Goal: Task Accomplishment & Management: Complete application form

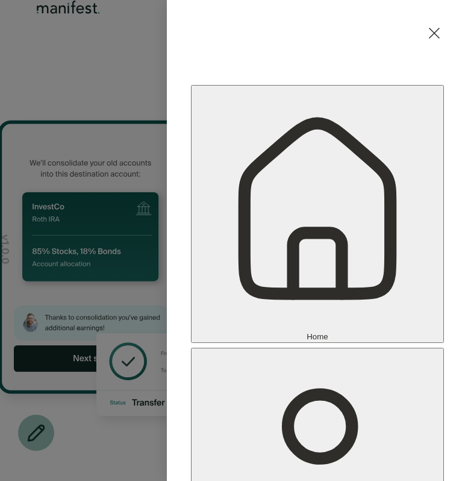
click at [435, 26] on icon at bounding box center [434, 32] width 19 height 19
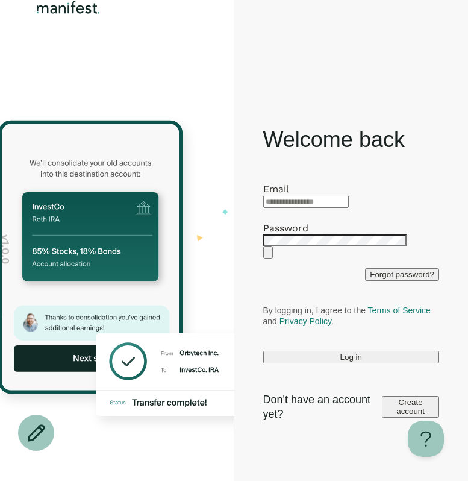
click at [349, 196] on input "text" at bounding box center [306, 202] width 86 height 12
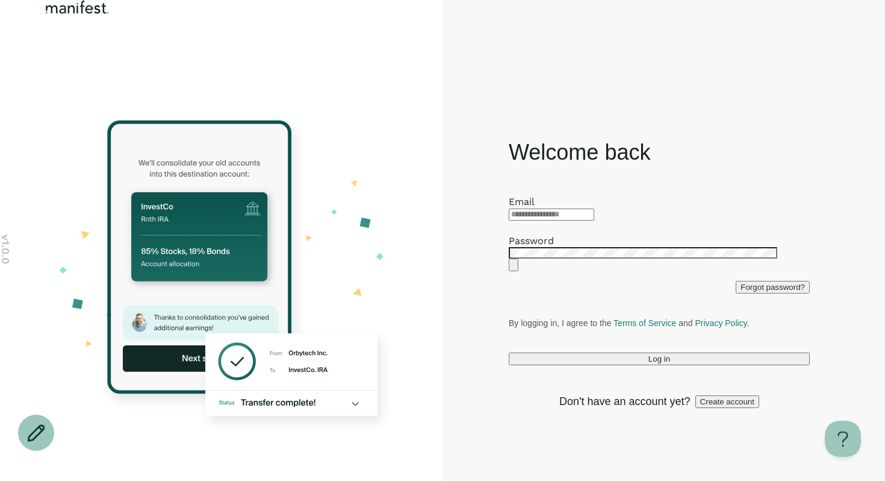
click at [467, 208] on input "text" at bounding box center [552, 214] width 86 height 12
type input "**********"
click at [467, 365] on button "Log in" at bounding box center [659, 358] width 301 height 13
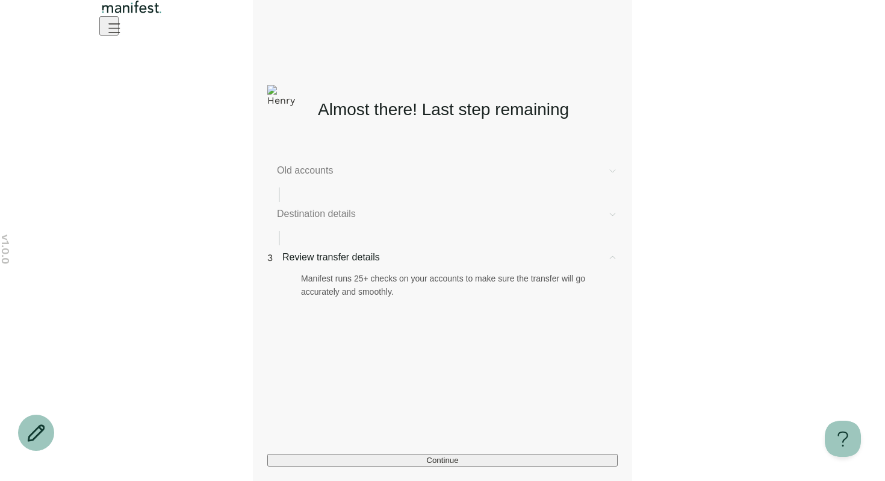
click at [120, 32] on icon "Open menu" at bounding box center [114, 27] width 11 height 8
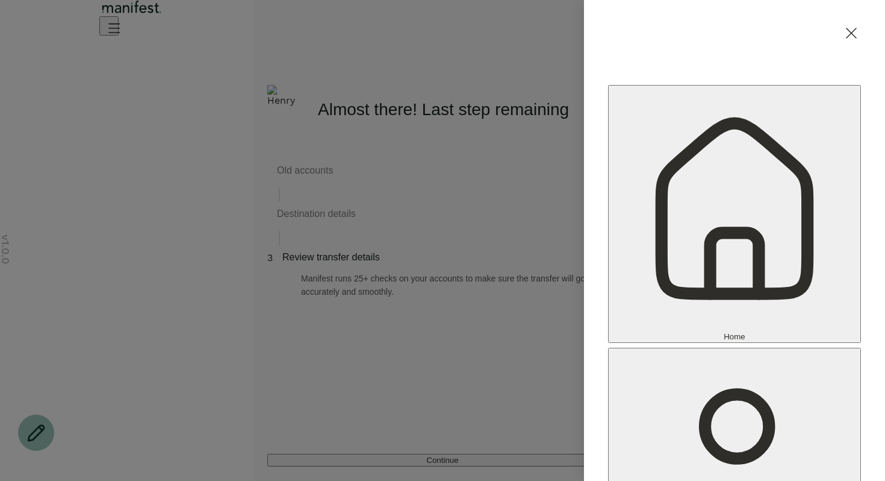
click at [467, 181] on div "Home Settings Sign out" at bounding box center [442, 240] width 885 height 481
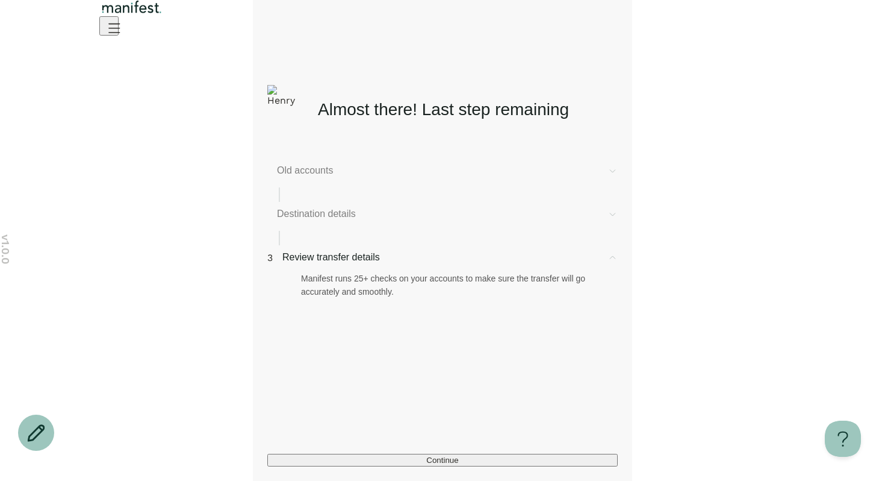
click at [343, 169] on span "Old accounts" at bounding box center [437, 170] width 321 height 14
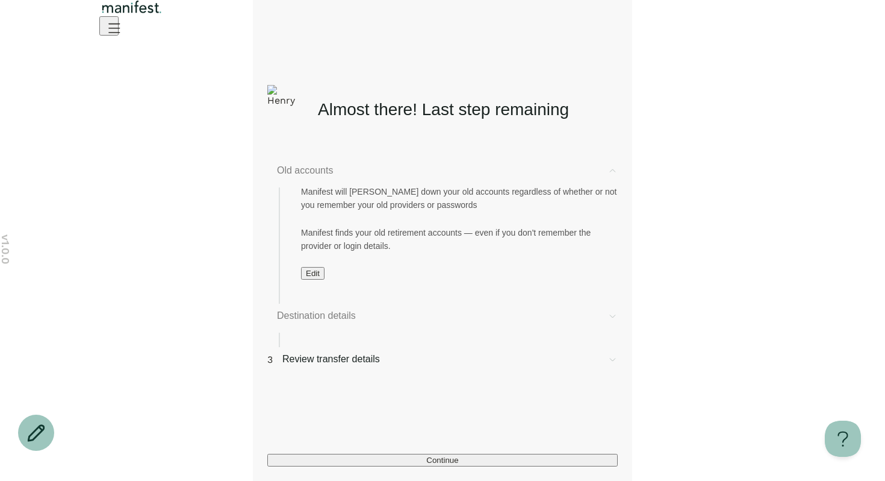
click at [313, 279] on button "Edit" at bounding box center [312, 273] width 23 height 13
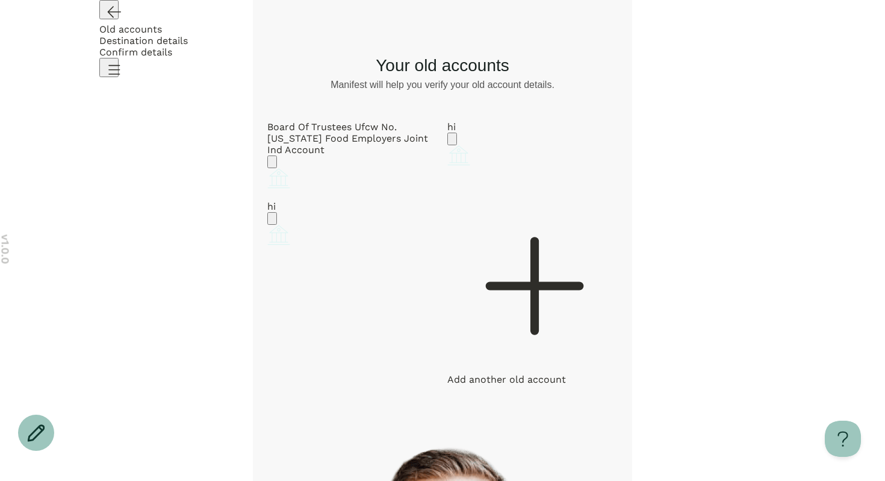
scroll to position [30, 0]
click at [272, 222] on icon "Account options" at bounding box center [272, 222] width 0 height 0
click at [331, 238] on button "Remove" at bounding box center [311, 232] width 40 height 13
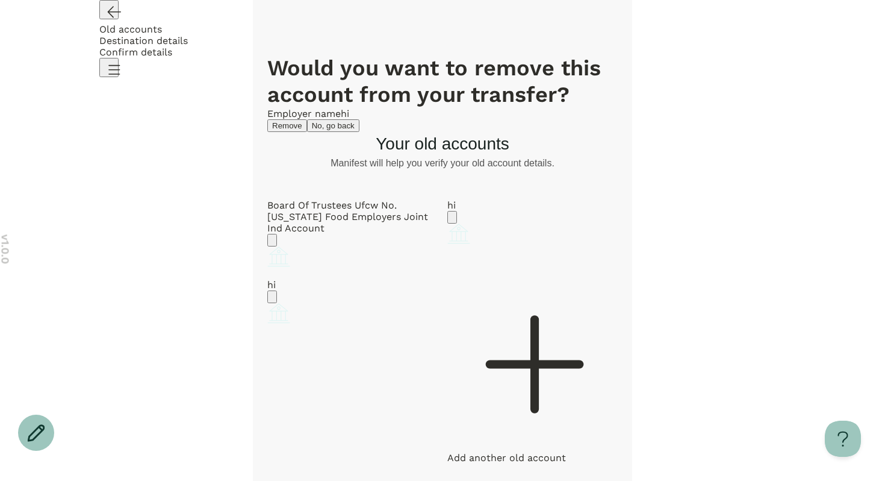
click at [307, 132] on button "Remove" at bounding box center [287, 125] width 40 height 13
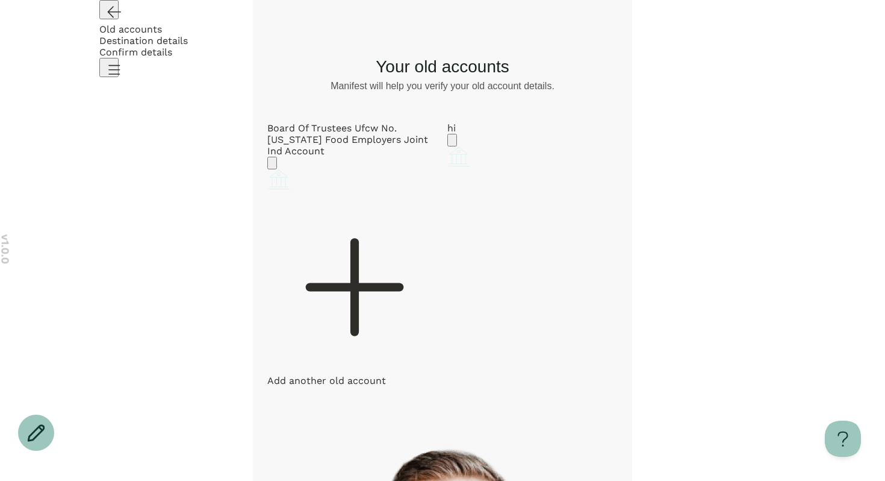
click at [272, 166] on icon "Account options" at bounding box center [272, 166] width 0 height 0
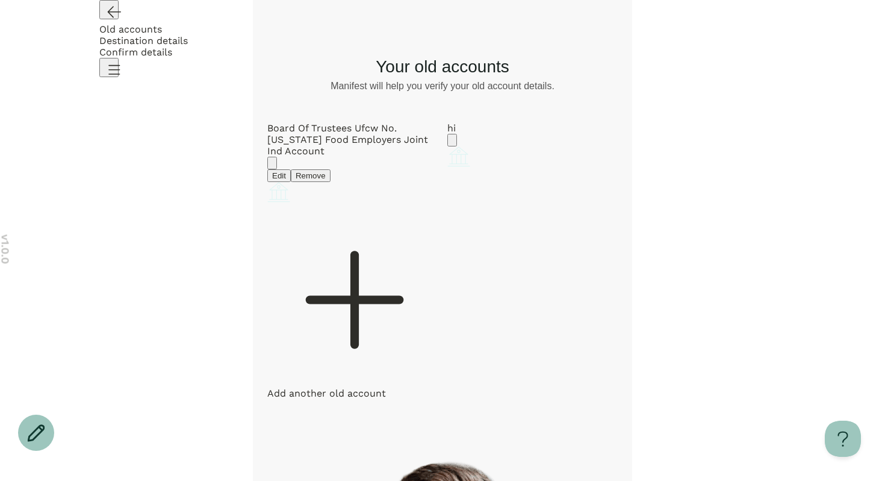
click at [291, 169] on button "Edit" at bounding box center [278, 175] width 23 height 13
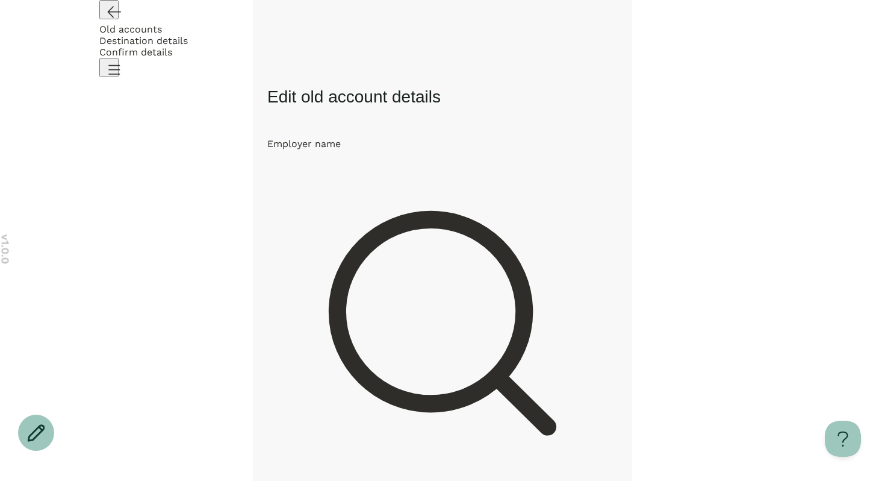
click at [401, 156] on div "**********" at bounding box center [442, 332] width 350 height 366
drag, startPoint x: 329, startPoint y: 193, endPoint x: 331, endPoint y: 209, distance: 15.8
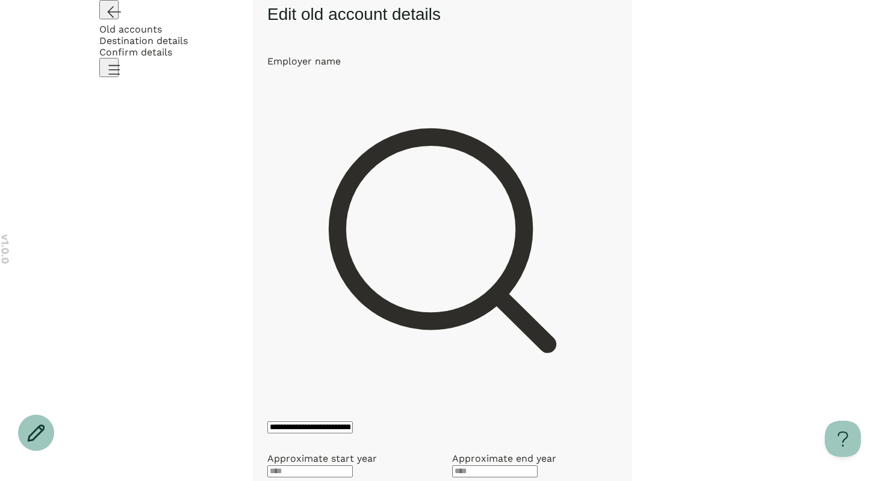
scroll to position [259, 0]
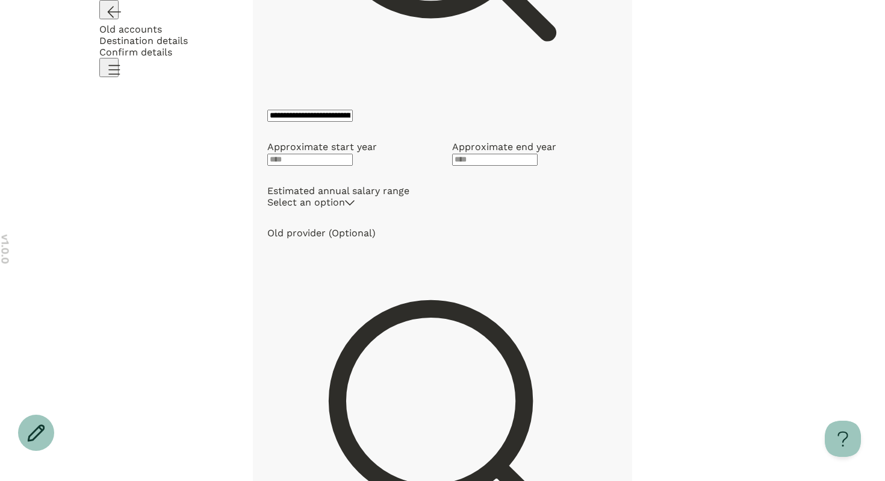
scroll to position [353, 0]
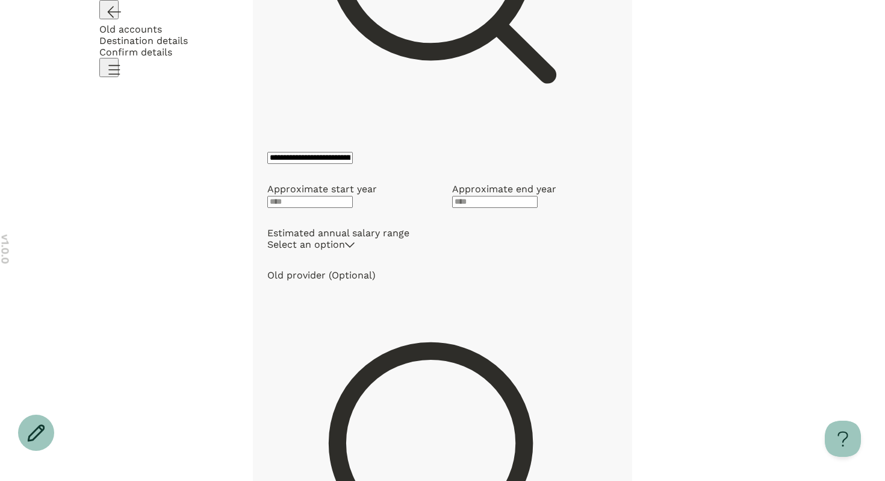
scroll to position [353, 0]
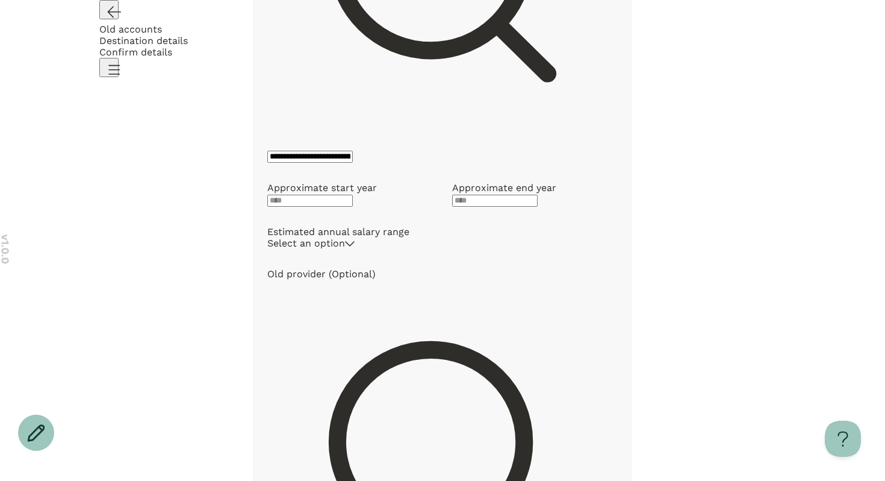
drag, startPoint x: 243, startPoint y: 134, endPoint x: 255, endPoint y: 134, distance: 12.0
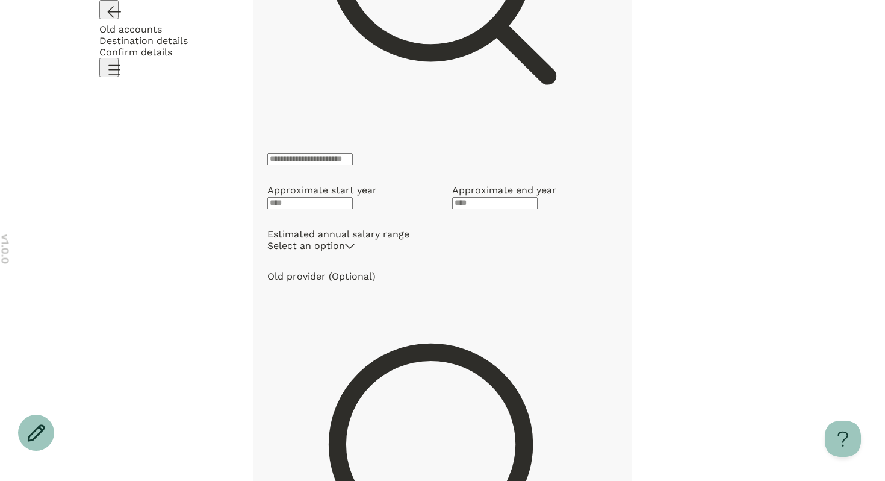
scroll to position [352, 0]
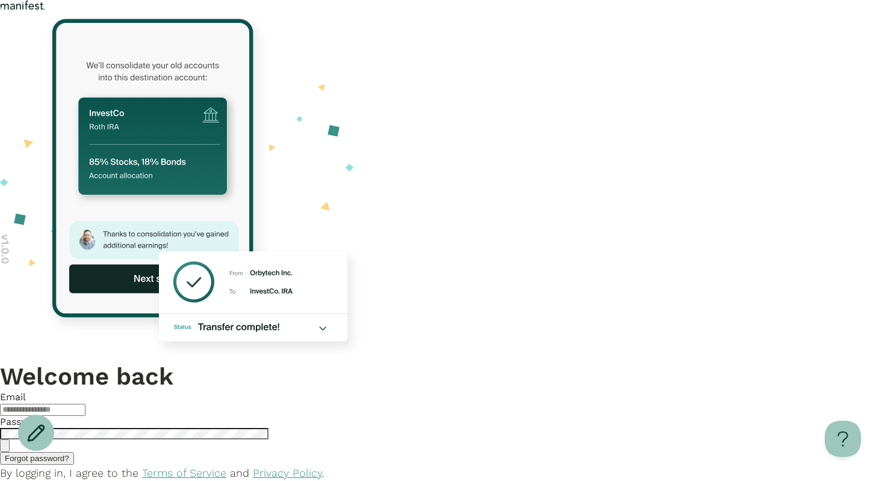
click at [86, 403] on input "text" at bounding box center [43, 409] width 86 height 12
type input "*"
type input "**********"
click at [0, 480] on button "Log in" at bounding box center [15, 487] width 31 height 13
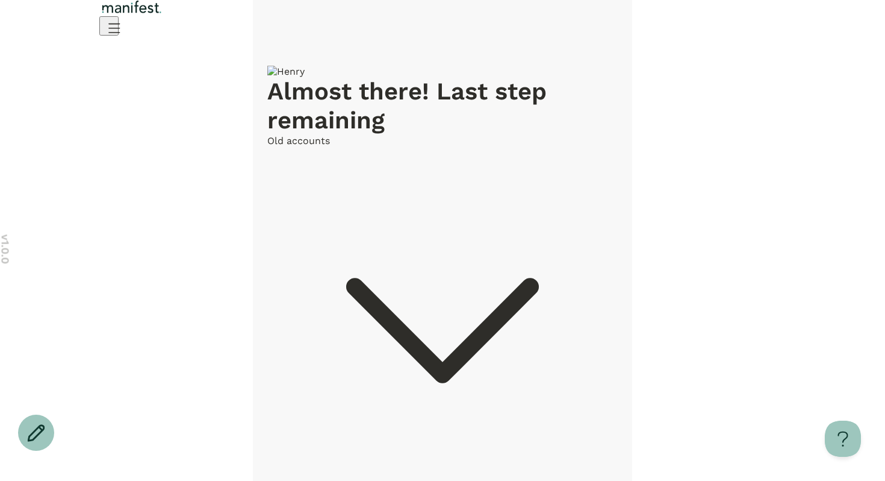
click at [123, 37] on icon "Open menu" at bounding box center [113, 27] width 19 height 19
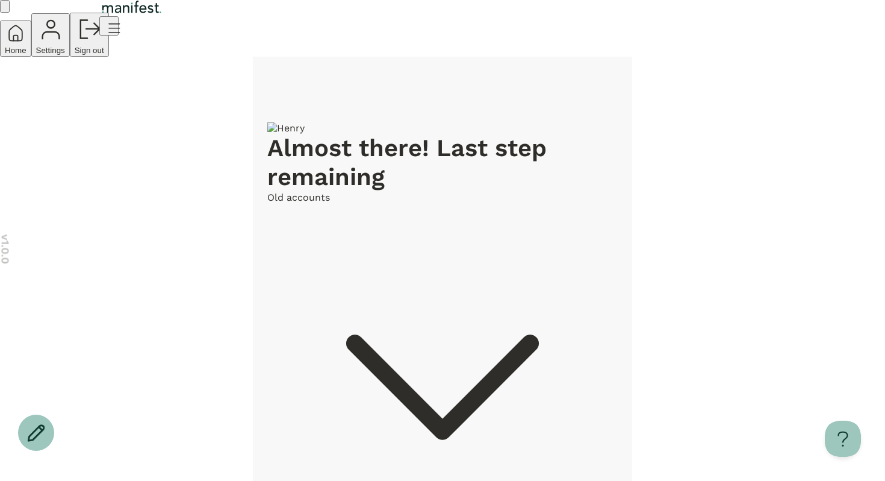
click at [65, 55] on span "Settings" at bounding box center [50, 50] width 29 height 9
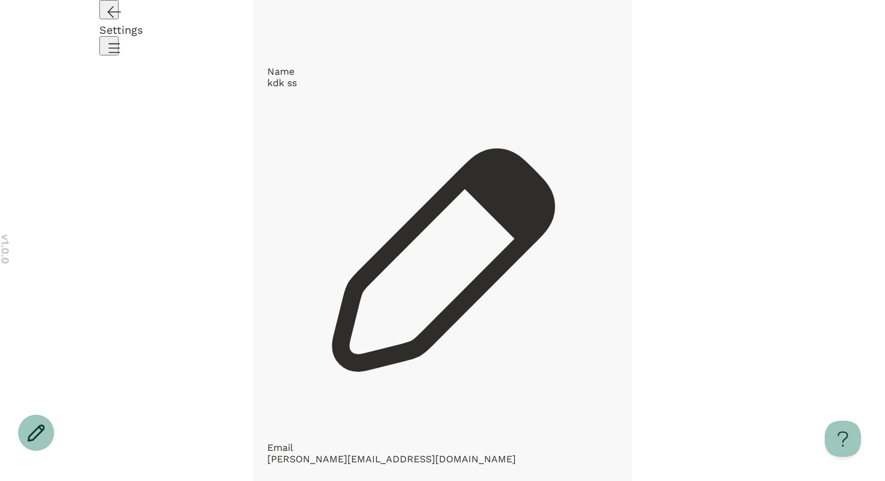
click at [123, 38] on icon "Open menu" at bounding box center [113, 47] width 19 height 19
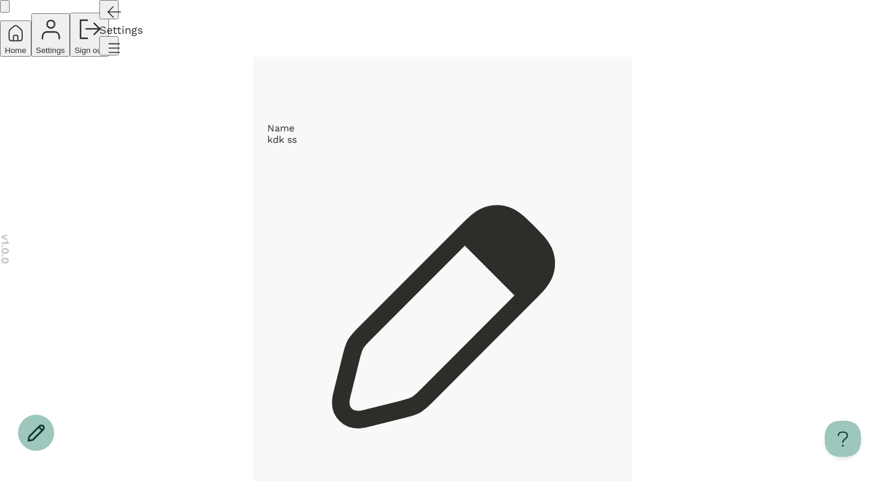
click at [26, 55] on span "Home" at bounding box center [16, 50] width 22 height 9
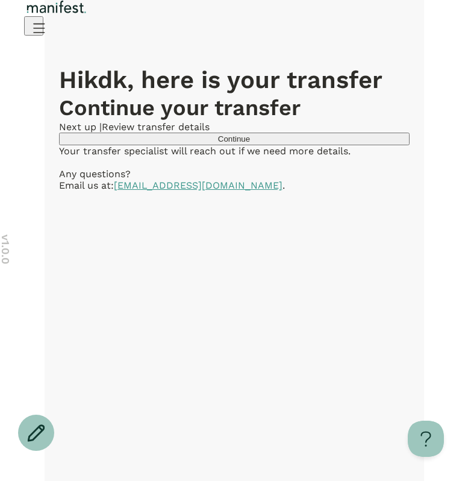
click at [393, 135] on div "Hi kdk , here is your transfer Continue your transfer Next up | Review transfer…" at bounding box center [234, 105] width 350 height 79
click at [45, 32] on icon "Open menu" at bounding box center [39, 27] width 11 height 8
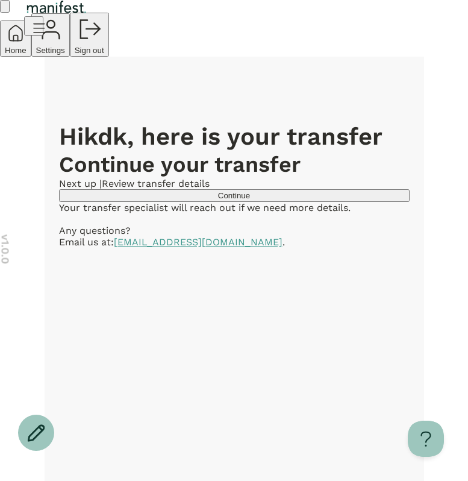
click at [5, 9] on icon at bounding box center [5, 9] width 0 height 0
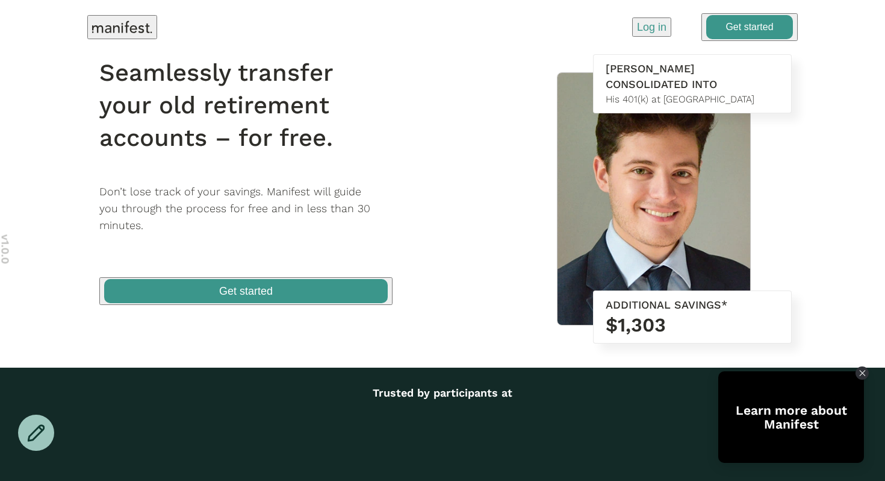
click at [651, 21] on p "Log in" at bounding box center [652, 27] width 30 height 16
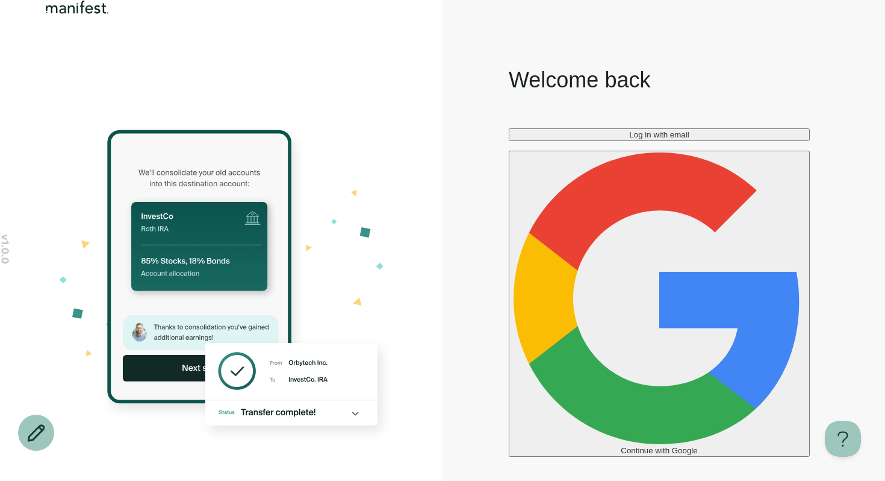
click at [599, 141] on button "Log in with email" at bounding box center [659, 134] width 301 height 13
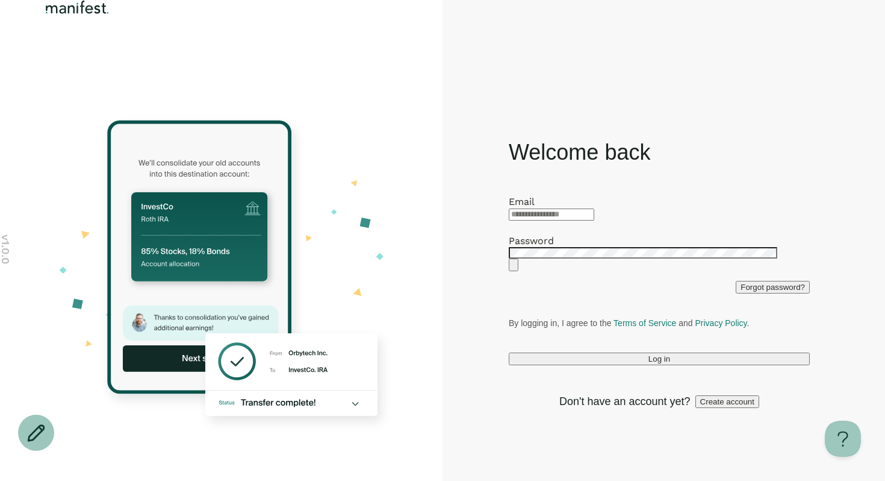
click at [551, 207] on div at bounding box center [659, 213] width 301 height 13
click at [550, 208] on input "text" at bounding box center [552, 214] width 86 height 12
type input "**********"
click at [509, 352] on button "Log in" at bounding box center [659, 358] width 301 height 13
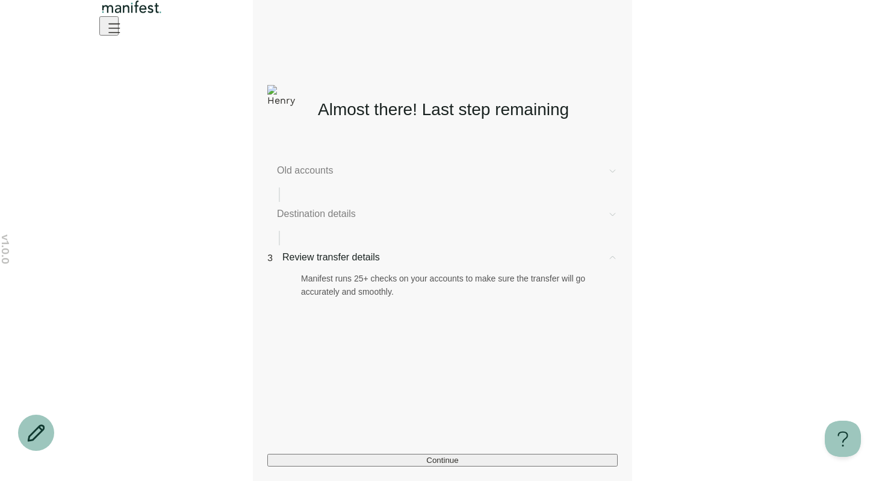
click at [405, 171] on span "Old accounts" at bounding box center [437, 170] width 321 height 14
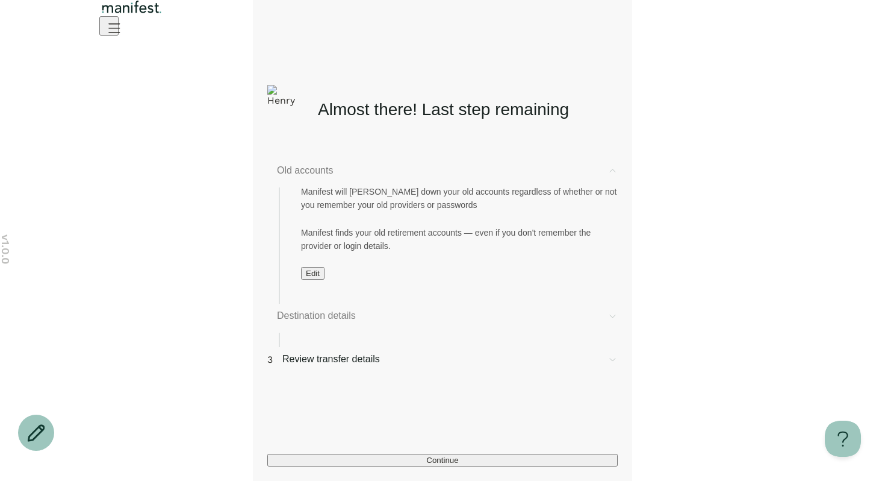
click at [325, 274] on button "Edit" at bounding box center [312, 273] width 23 height 13
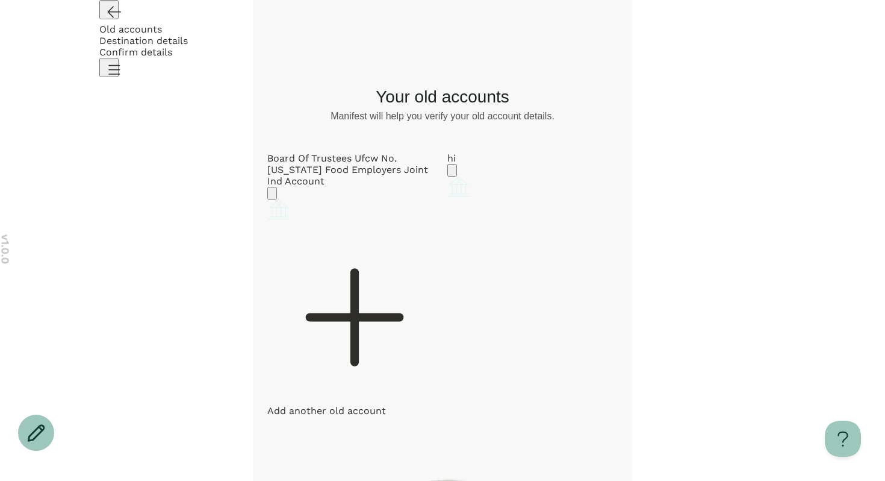
click at [114, 21] on icon "Go back" at bounding box center [113, 11] width 19 height 19
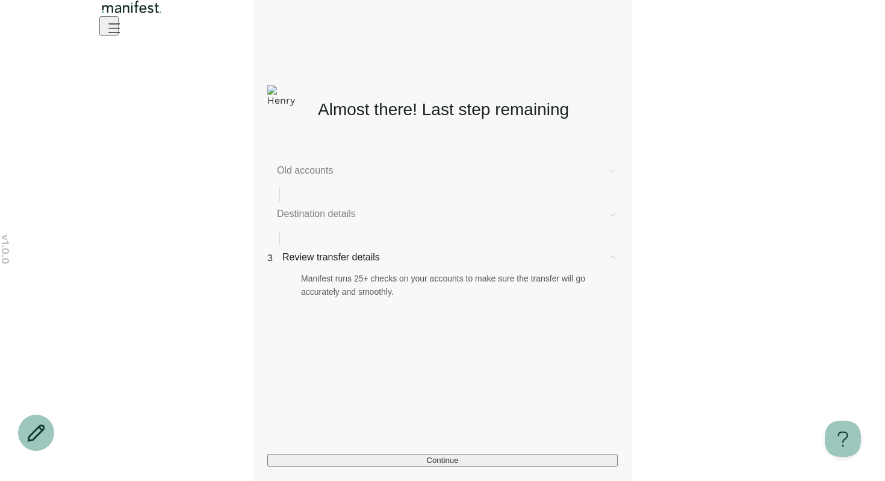
click at [322, 178] on span "Old accounts" at bounding box center [437, 170] width 321 height 14
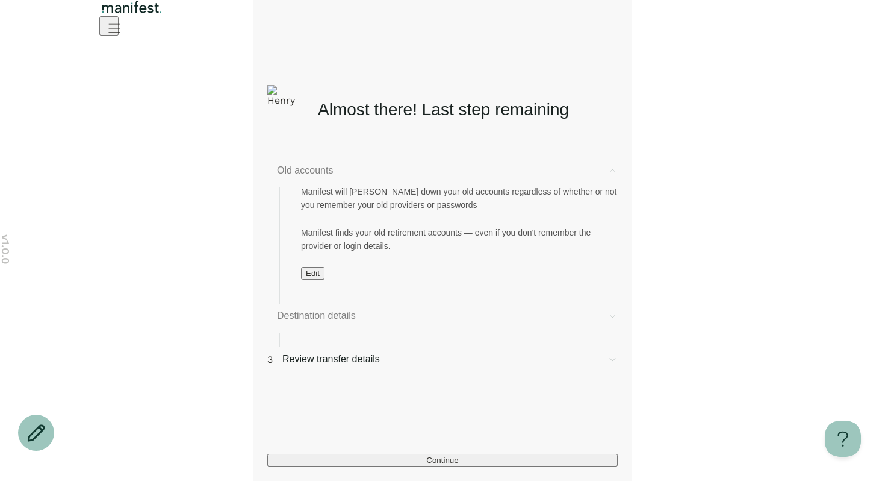
drag, startPoint x: 346, startPoint y: 214, endPoint x: 225, endPoint y: 198, distance: 122.8
click at [337, 211] on div "Manifest will [PERSON_NAME] down your old accounts regardless of whether or not…" at bounding box center [459, 198] width 317 height 26
click at [214, 197] on div "v 1.0.0 Almost there! Last step remaining Old accounts Manifest will [PERSON_NA…" at bounding box center [442, 240] width 885 height 481
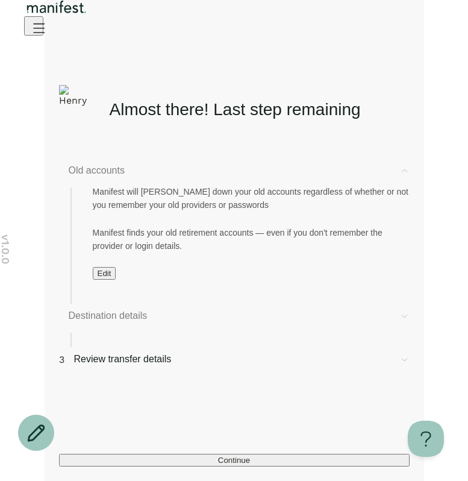
click at [157, 211] on div "Manifest will [PERSON_NAME] down your old accounts regardless of whether or not…" at bounding box center [251, 198] width 317 height 26
click at [205, 247] on div "Manifest finds your old retirement accounts — even if you don't remember the pr…" at bounding box center [251, 239] width 317 height 26
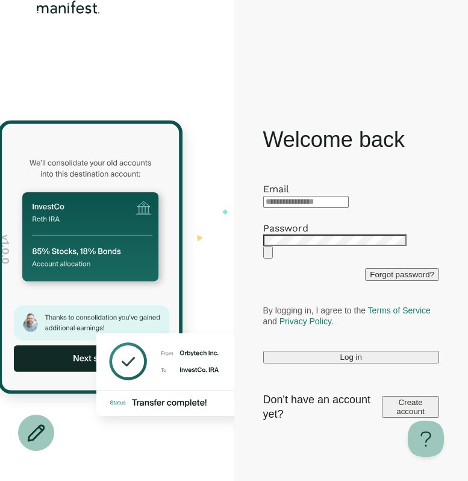
click at [308, 195] on div at bounding box center [351, 201] width 176 height 13
click at [310, 196] on input "text" at bounding box center [306, 202] width 86 height 12
type input "*"
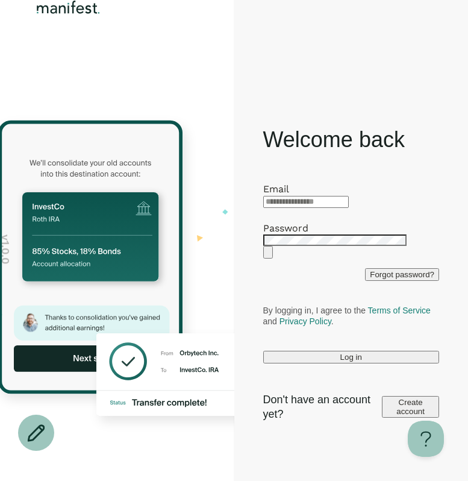
type input "*"
type input "**********"
click at [263, 350] on button "Log in" at bounding box center [351, 356] width 176 height 13
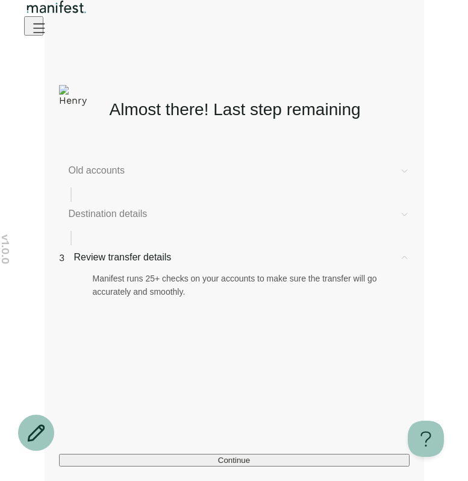
click at [391, 213] on div "Destination details" at bounding box center [234, 214] width 350 height 14
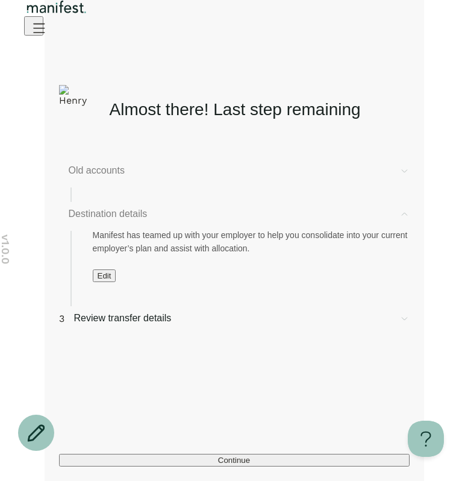
click at [99, 282] on button "Edit" at bounding box center [104, 275] width 23 height 13
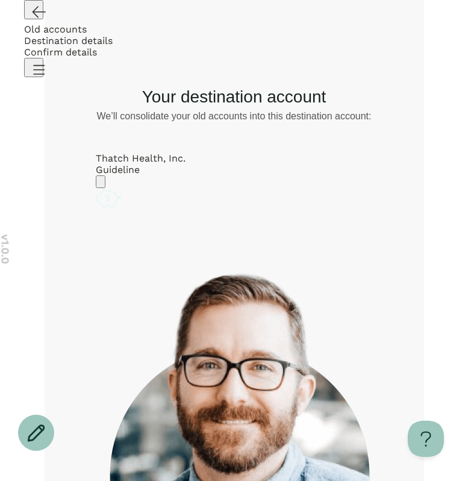
click at [101, 184] on icon "Account options" at bounding box center [101, 184] width 0 height 0
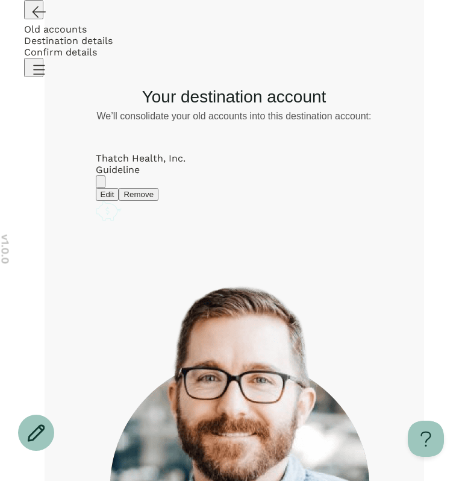
click at [119, 199] on button "Edit" at bounding box center [107, 194] width 23 height 13
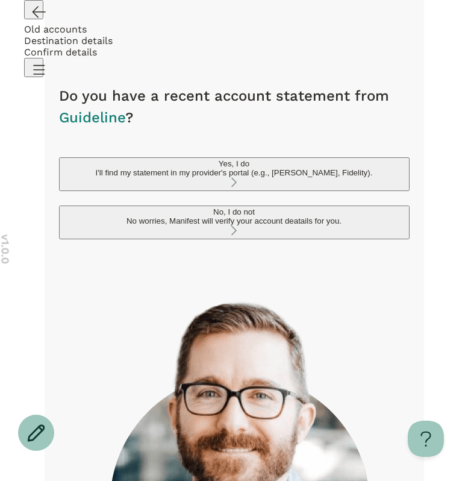
click at [151, 311] on div "Do you have a recent account statement from Guideline ? Yes, I do I'll find my …" at bounding box center [234, 367] width 350 height 603
click at [214, 295] on div "Do you have a recent account statement from Guideline ? Yes, I do I'll find my …" at bounding box center [234, 367] width 350 height 603
click at [195, 225] on div "No worries, Manifest will verify your account deatails for you." at bounding box center [234, 220] width 341 height 9
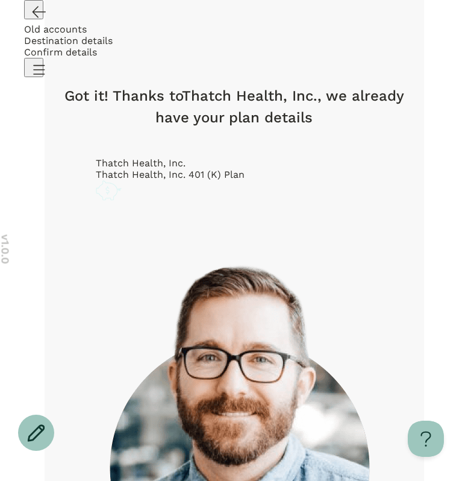
click at [29, 21] on icon "Go back" at bounding box center [38, 11] width 19 height 19
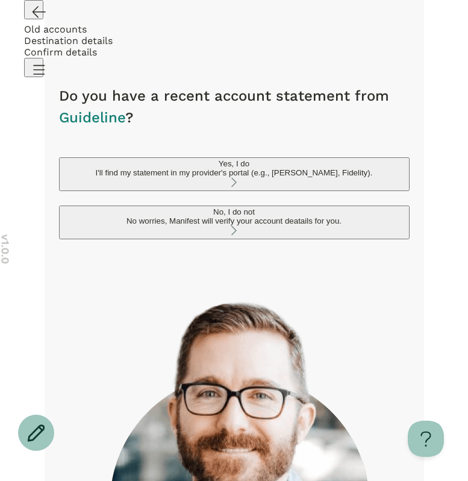
click at [226, 177] on div "Yes, I do I'll find my statement in my provider's portal (e.g., [PERSON_NAME], …" at bounding box center [234, 168] width 341 height 18
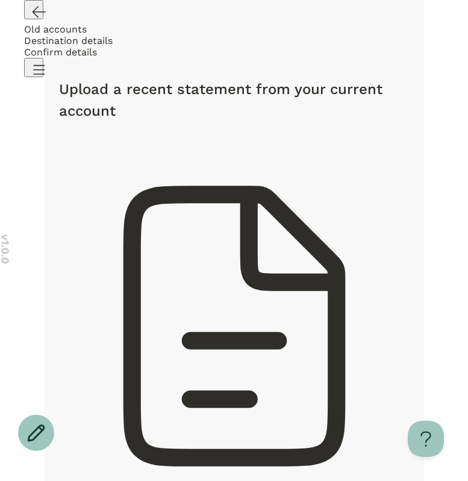
scroll to position [62, 0]
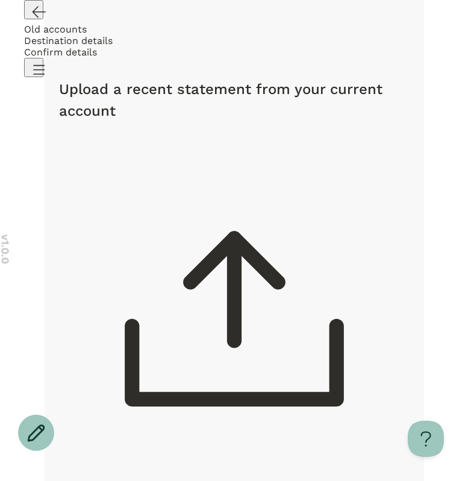
scroll to position [0, 0]
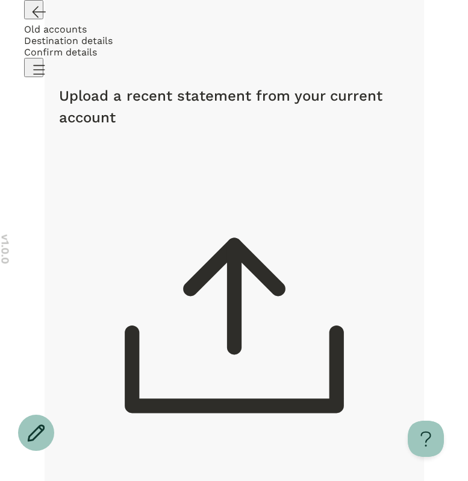
click at [229, 211] on div at bounding box center [234, 333] width 350 height 353
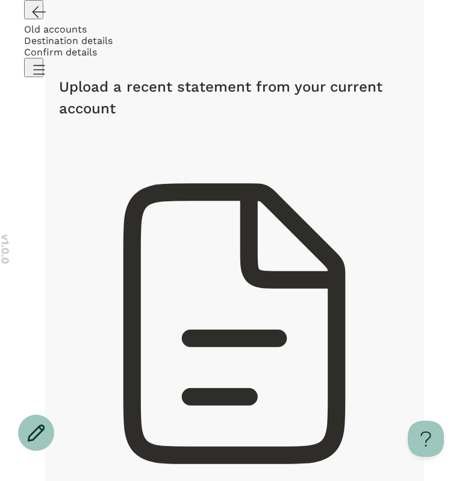
scroll to position [7, 0]
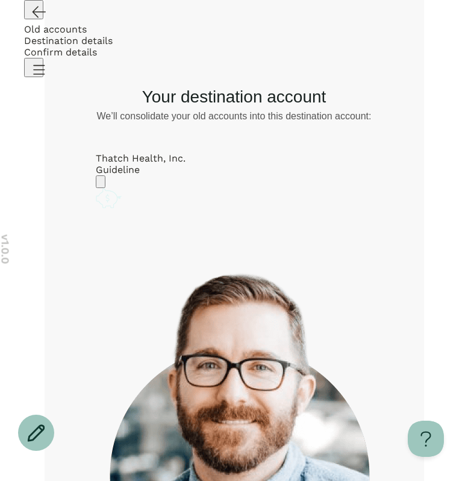
click at [32, 21] on icon "Go back" at bounding box center [38, 11] width 19 height 19
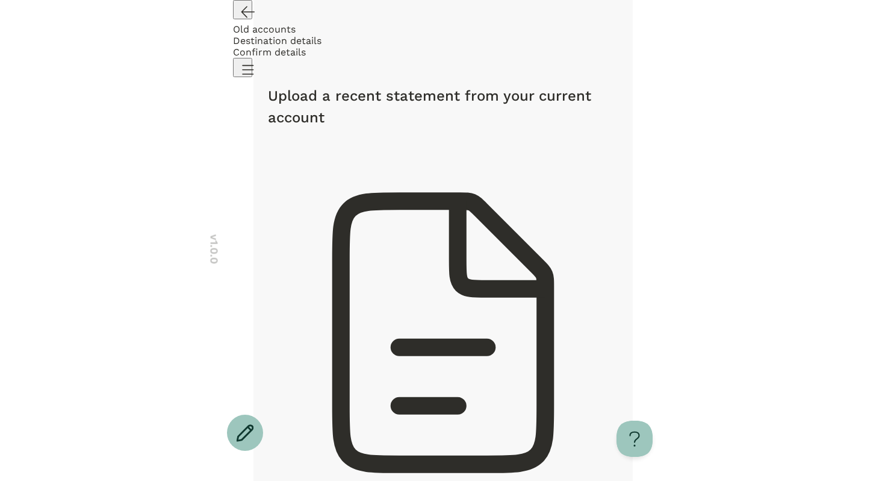
scroll to position [7, 0]
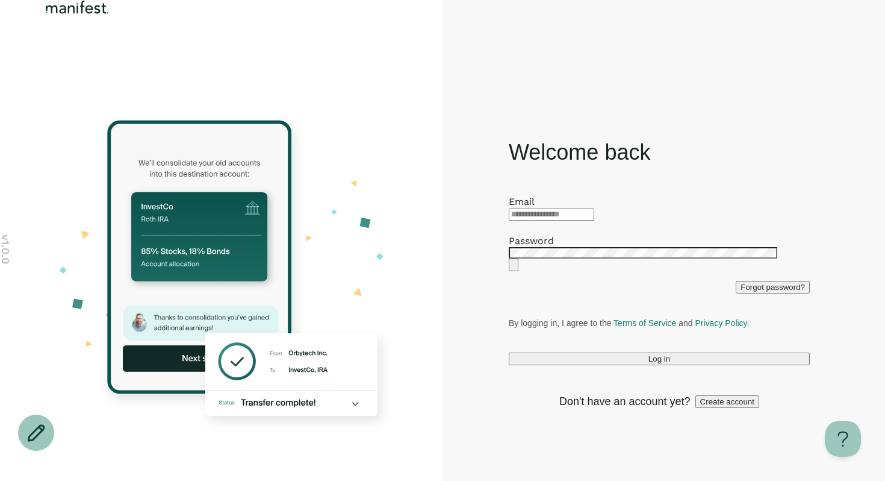
click at [524, 208] on input "text" at bounding box center [552, 214] width 86 height 12
type input "**********"
click at [509, 352] on button "Log in" at bounding box center [659, 358] width 301 height 13
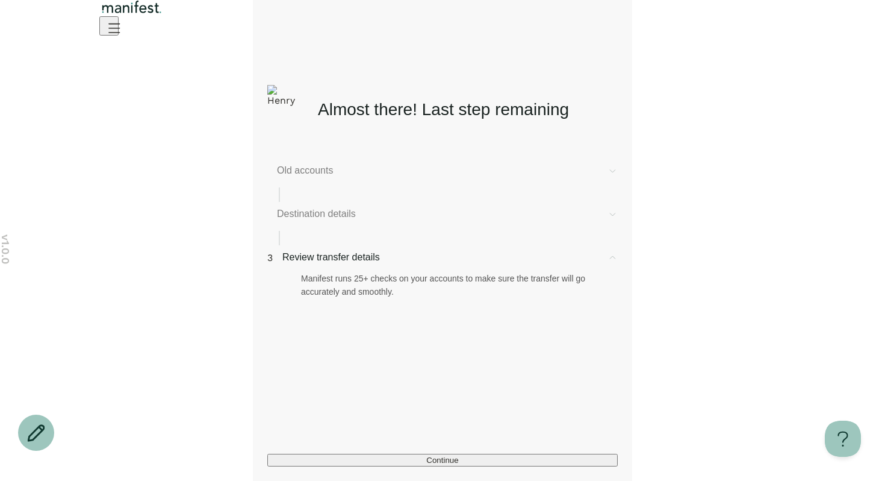
click at [394, 219] on span "Destination details" at bounding box center [437, 214] width 321 height 14
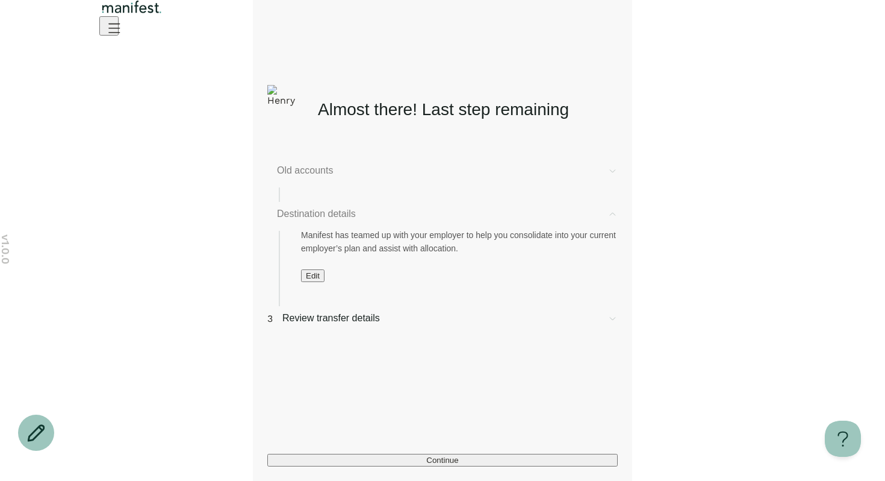
click at [308, 178] on span "Old accounts" at bounding box center [437, 170] width 321 height 14
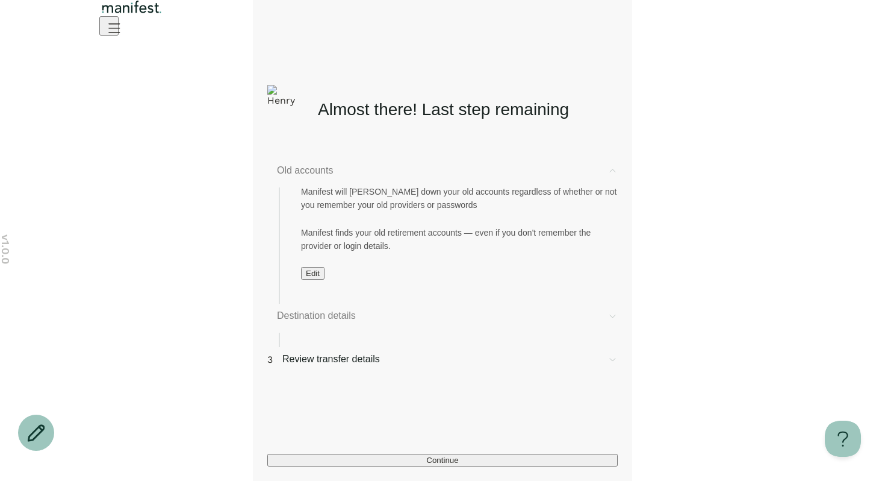
click at [308, 279] on button "Edit" at bounding box center [312, 273] width 23 height 13
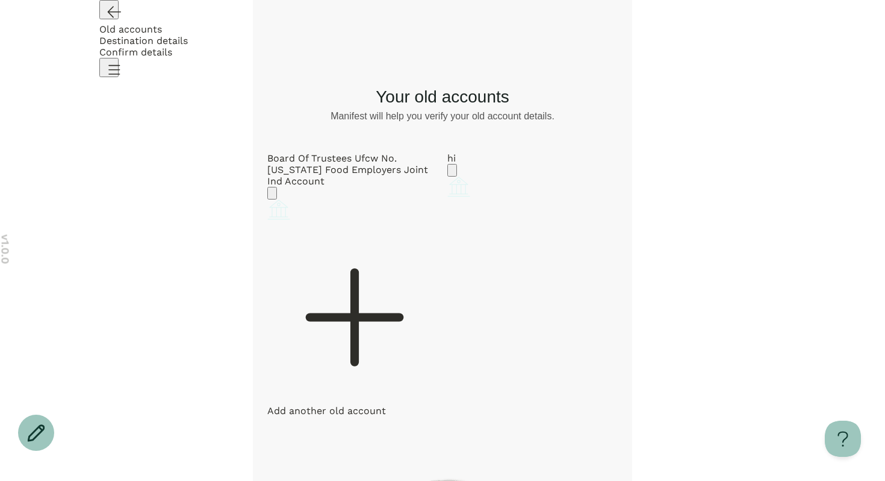
click at [355, 314] on icon at bounding box center [355, 317] width 0 height 90
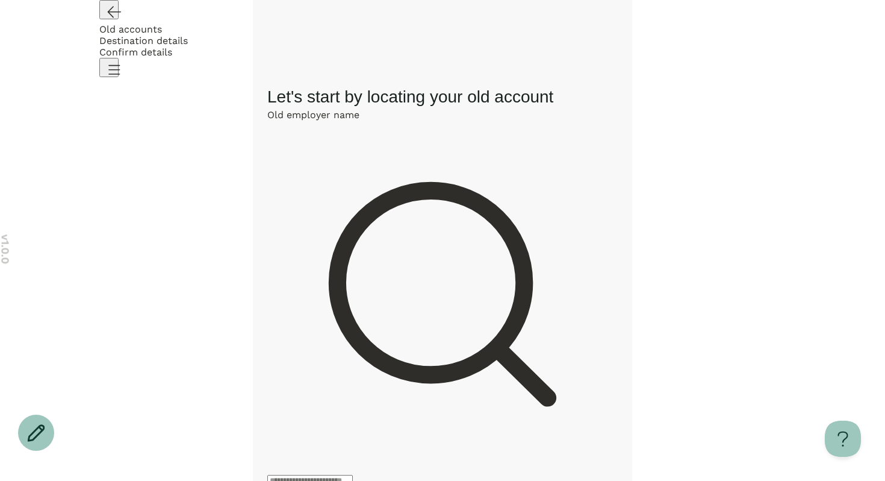
click at [352, 146] on div at bounding box center [442, 303] width 350 height 366
click at [347, 475] on input "Old employer name" at bounding box center [310, 481] width 86 height 12
type input "**********"
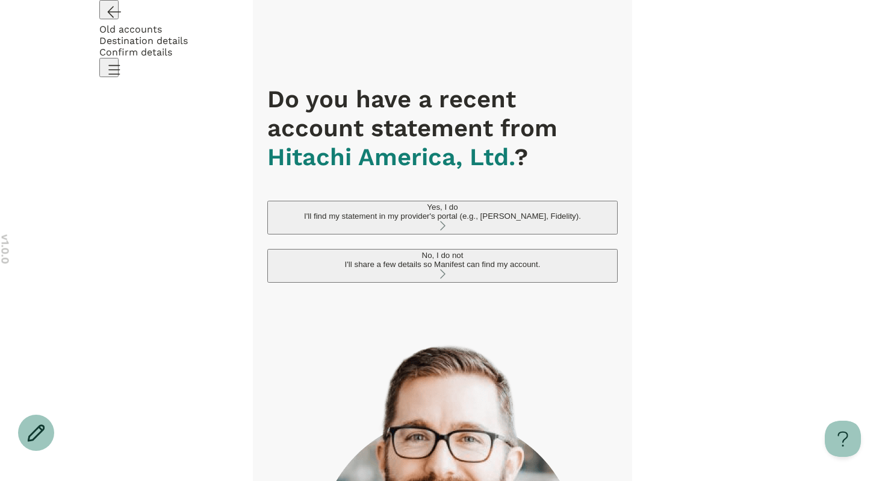
click at [366, 260] on div "I'll share a few details so Manifest can find my account." at bounding box center [442, 264] width 341 height 9
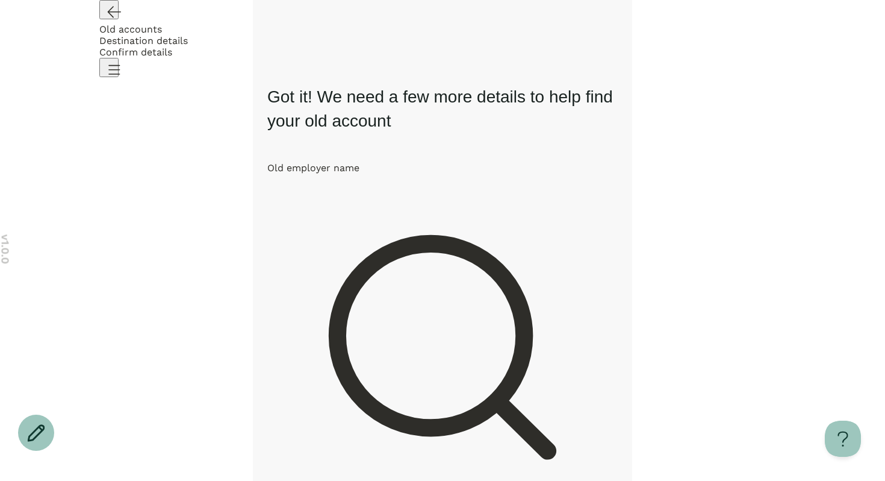
click at [112, 21] on icon "Go back" at bounding box center [113, 11] width 19 height 19
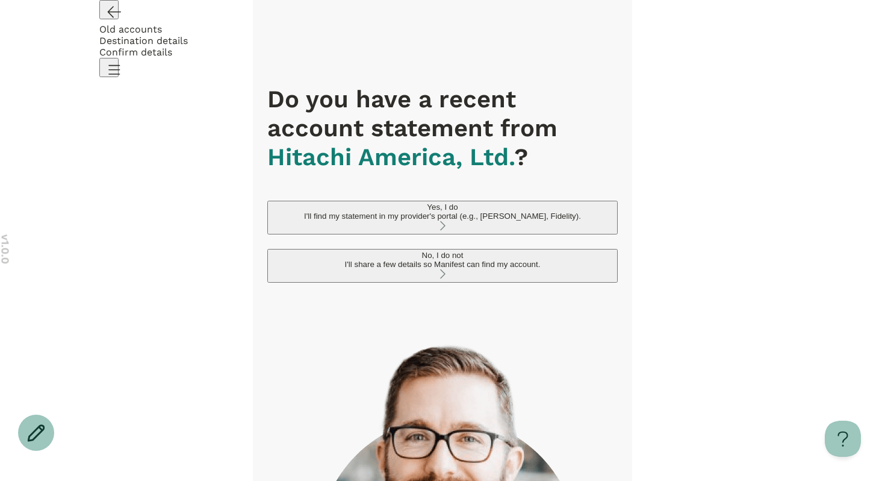
click at [361, 201] on button "Yes, I do I'll find my statement in my provider's portal (e.g., [PERSON_NAME], …" at bounding box center [442, 218] width 350 height 34
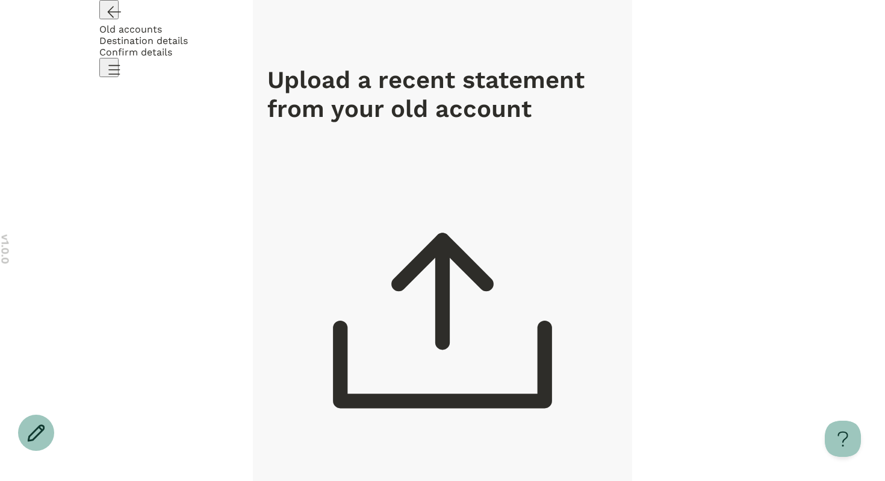
click at [449, 187] on div at bounding box center [442, 328] width 350 height 353
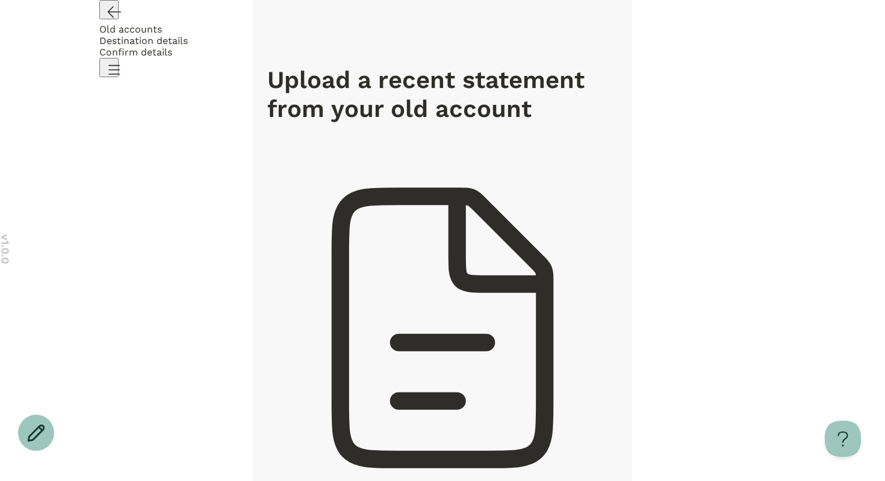
drag, startPoint x: 883, startPoint y: 186, endPoint x: 706, endPoint y: 163, distance: 178.6
